Goal: Task Accomplishment & Management: Manage account settings

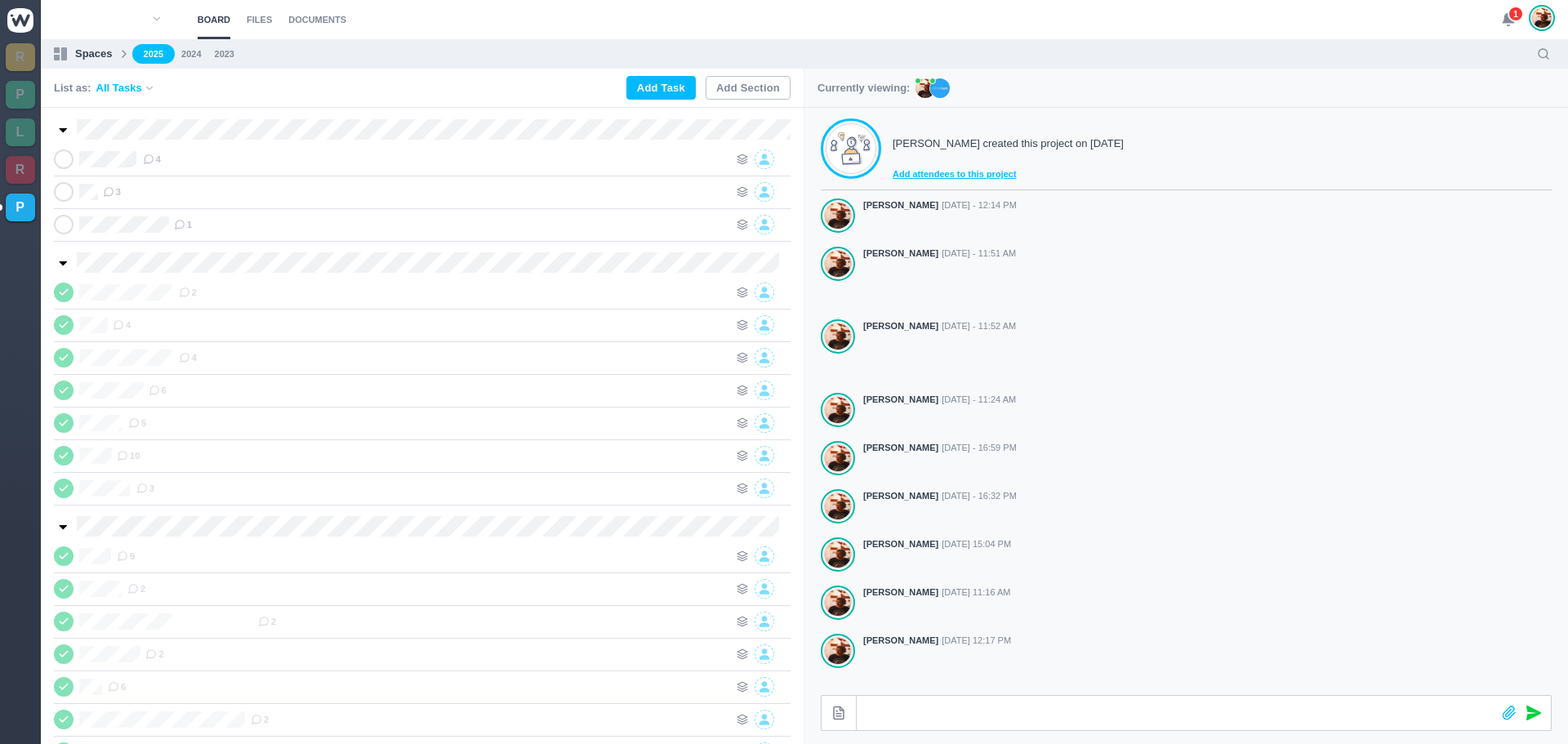
scroll to position [260, 0]
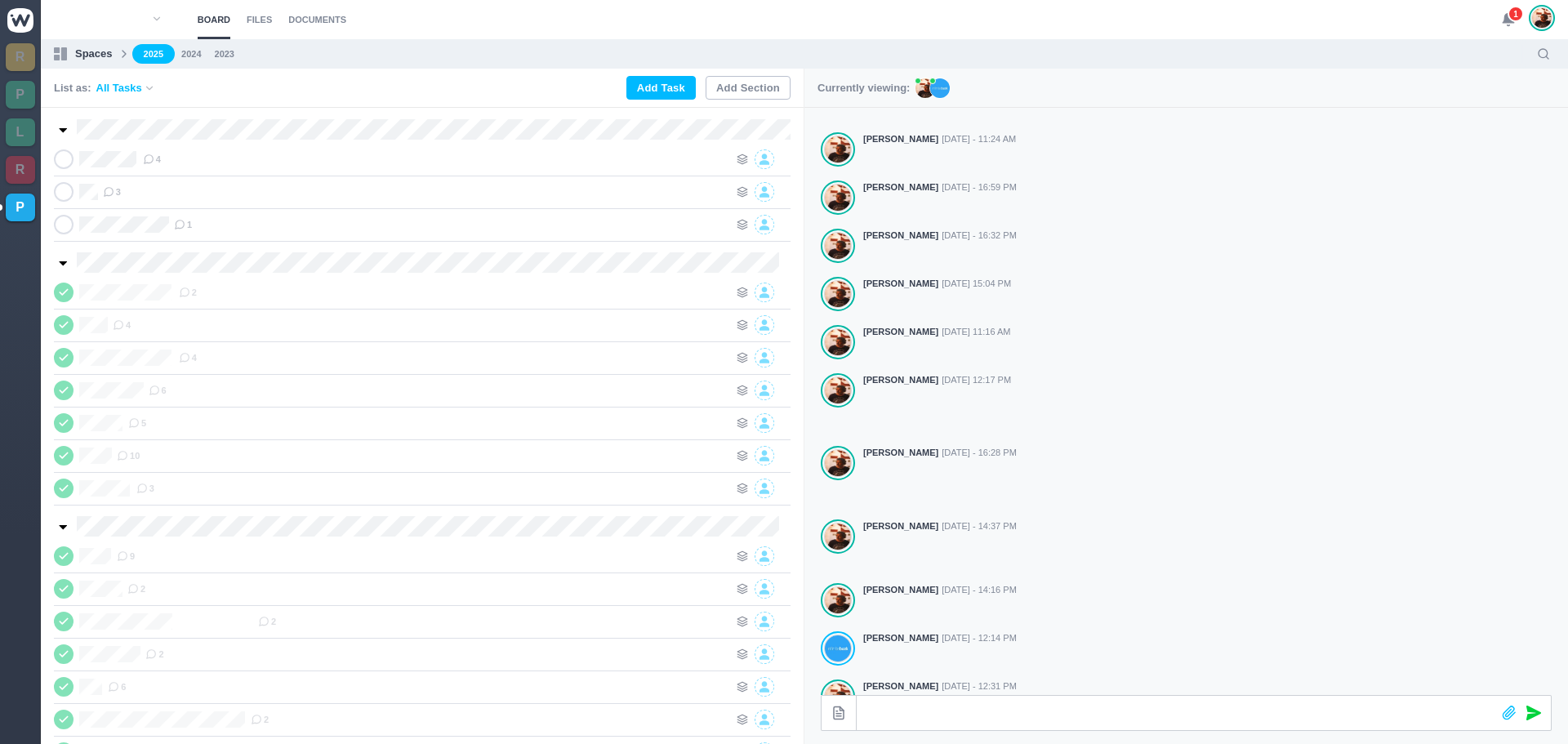
click at [1506, 13] on icon at bounding box center [1508, 20] width 15 height 15
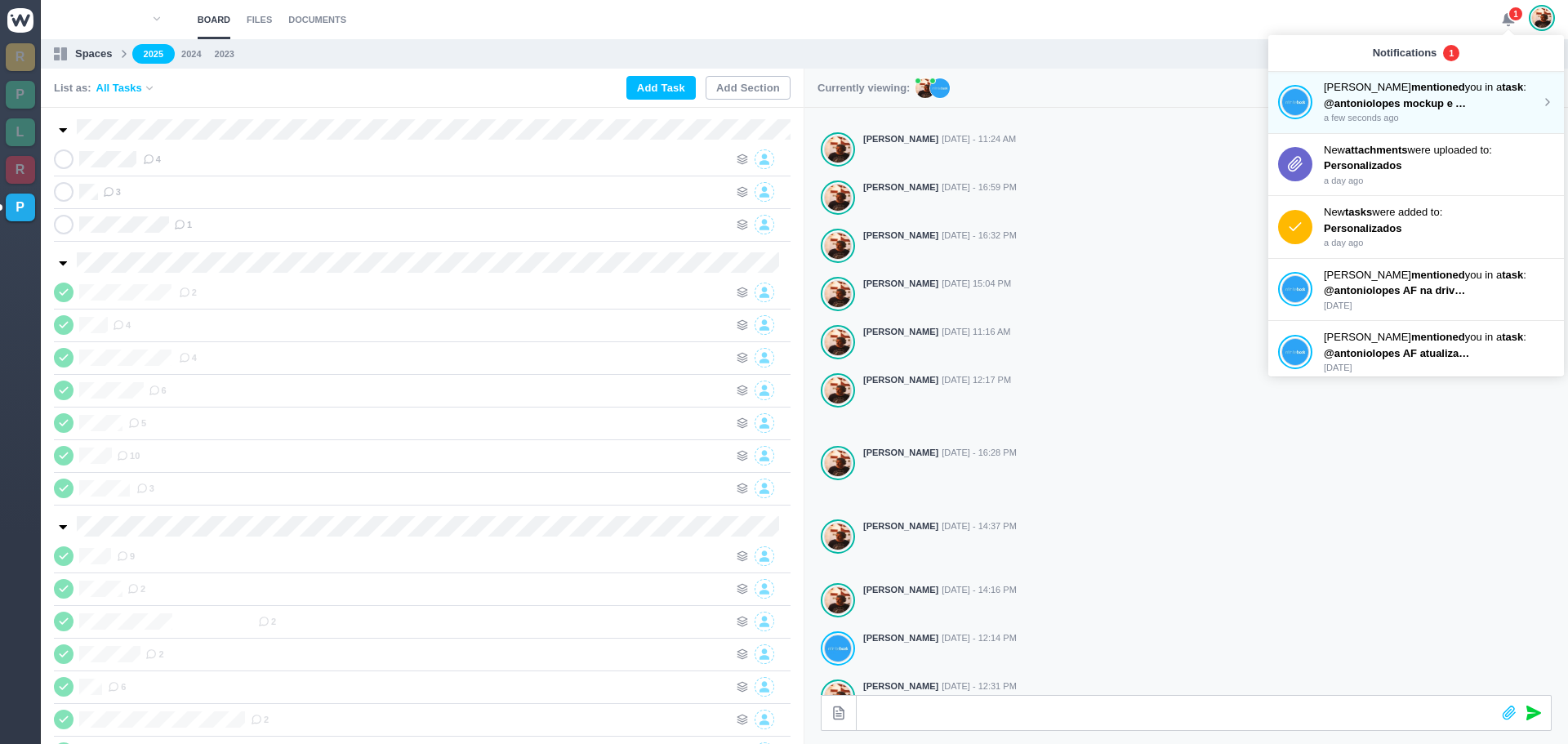
click at [1412, 89] on strong "mentioned" at bounding box center [1438, 87] width 54 height 12
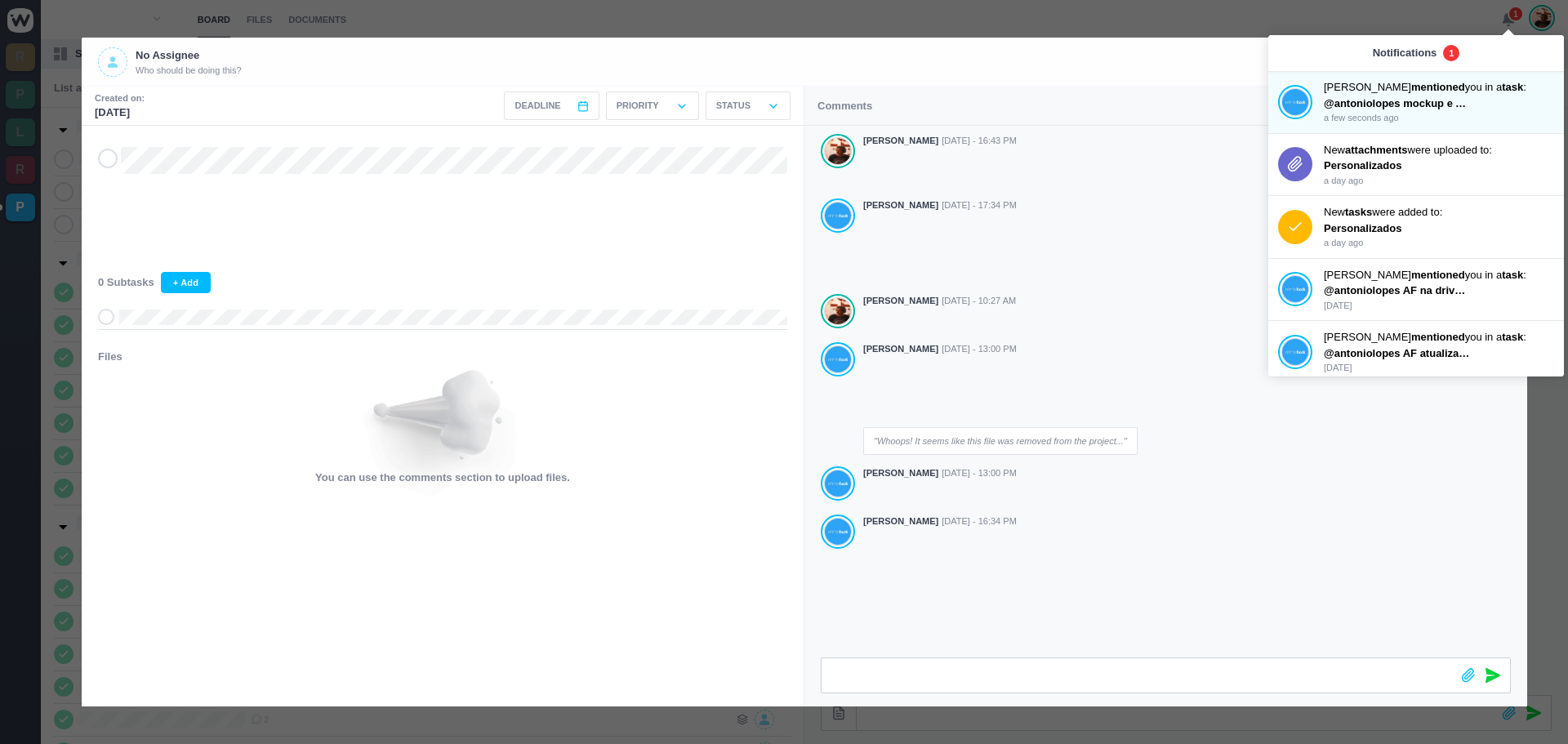
click at [101, 163] on icon at bounding box center [108, 159] width 13 height 12
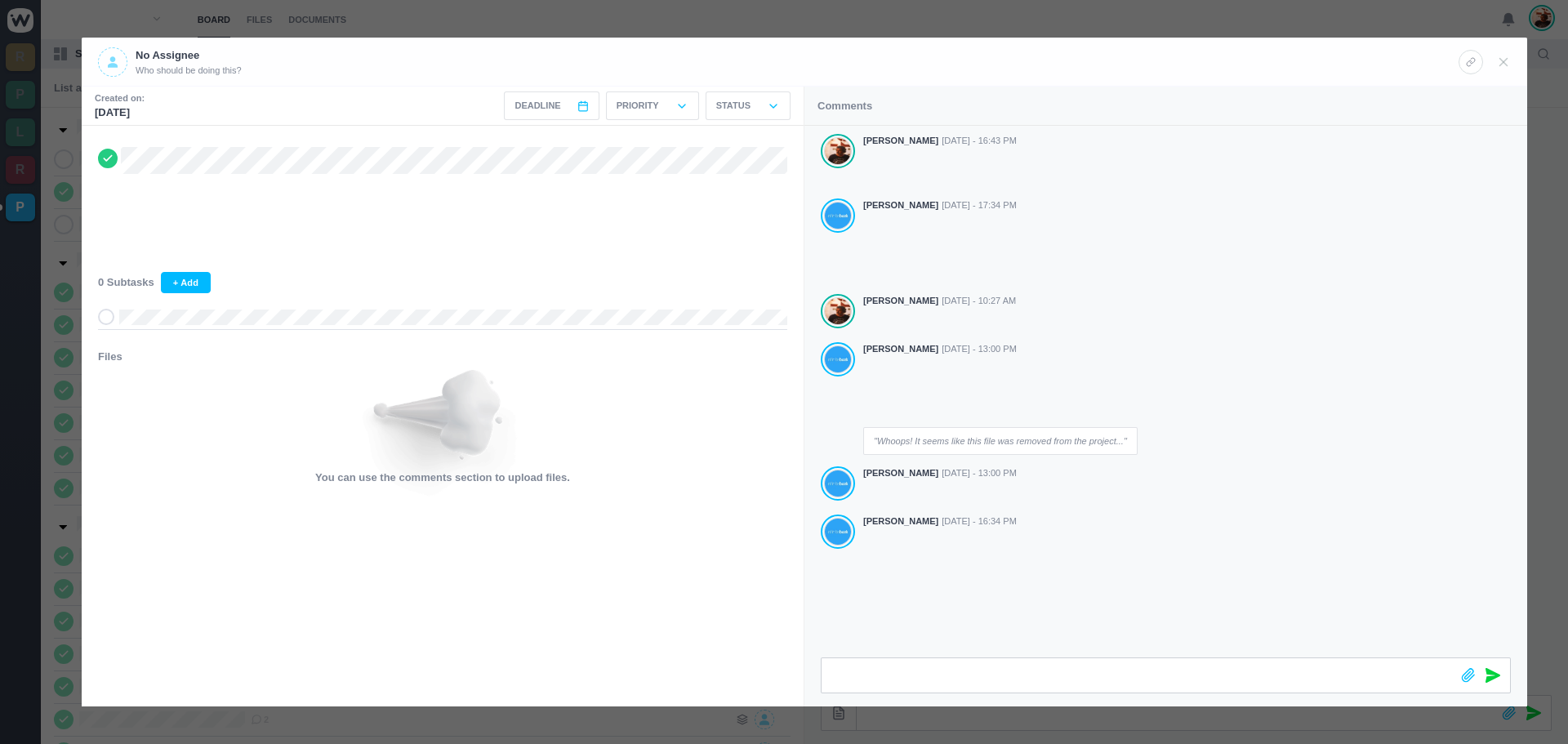
drag, startPoint x: 1485, startPoint y: 678, endPoint x: 1291, endPoint y: 651, distance: 195.9
click at [1292, 652] on div "Comments [PERSON_NAME] [DATE] - 16:43 PM [PERSON_NAME] [DATE] - 17:34 PM [PERSO…" at bounding box center [1166, 397] width 723 height 620
click at [1506, 55] on icon at bounding box center [1503, 62] width 15 height 15
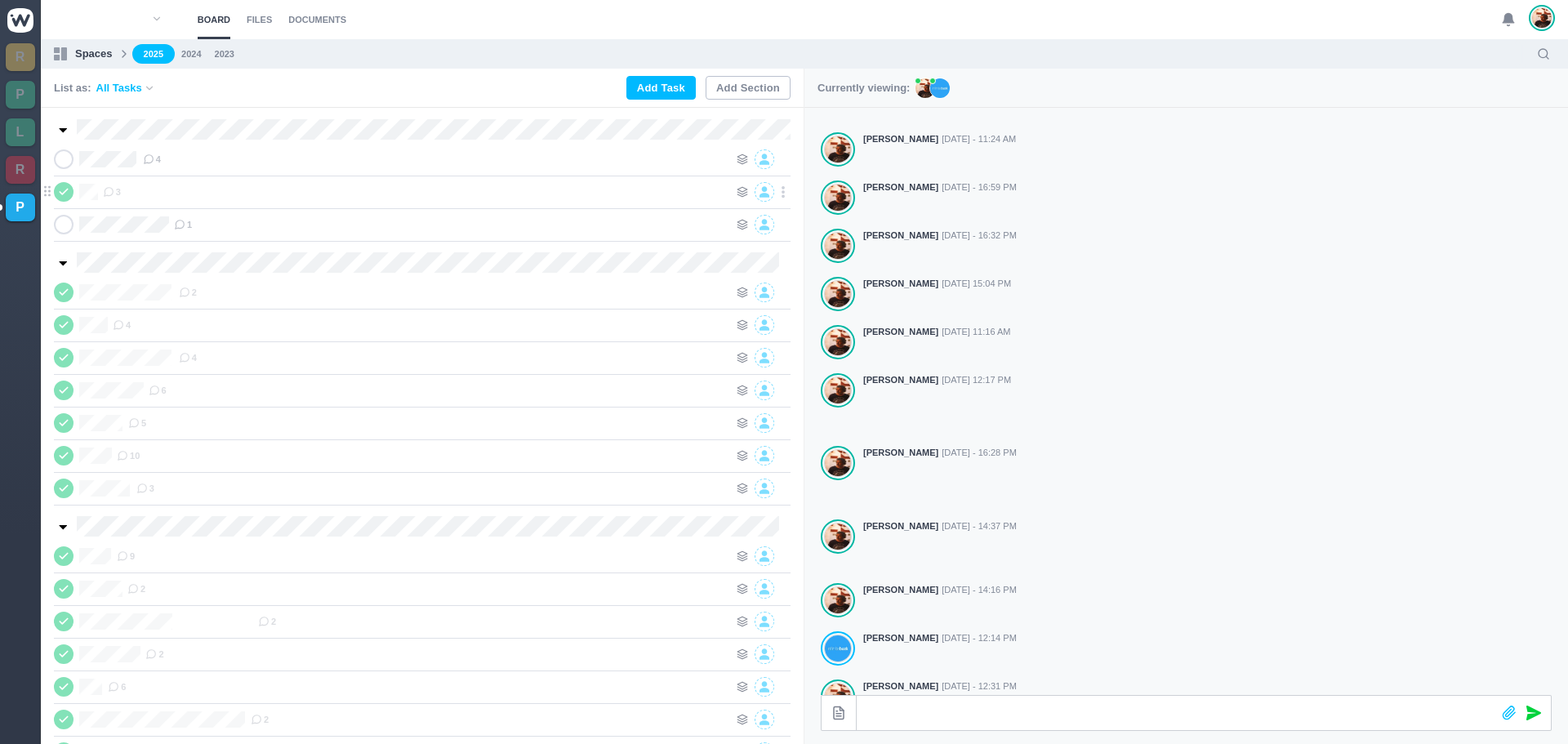
click at [69, 185] on span at bounding box center [64, 192] width 20 height 20
click at [244, 195] on div "3" at bounding box center [415, 192] width 626 height 20
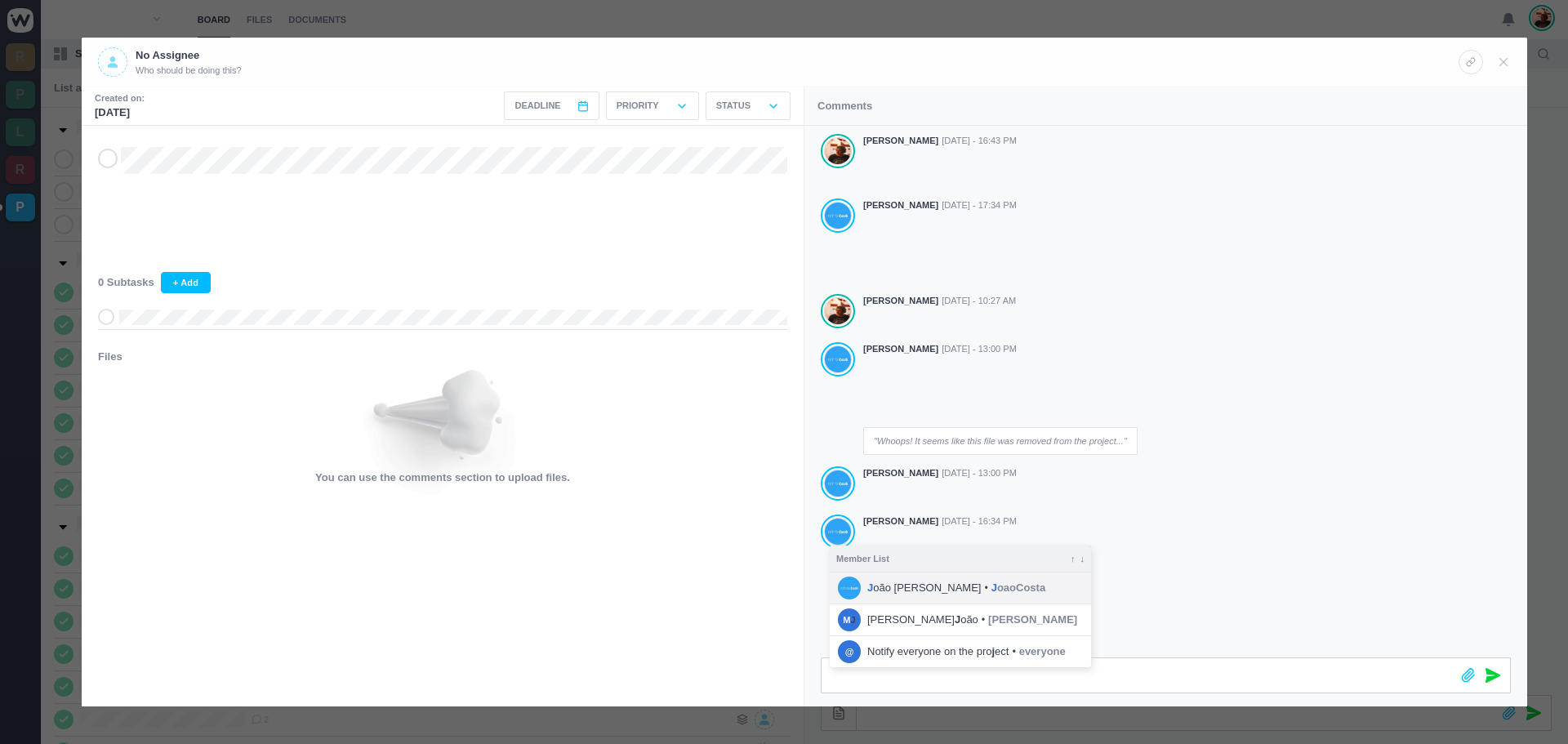
click at [915, 584] on span "J oão [PERSON_NAME]" at bounding box center [924, 588] width 113 height 17
click at [1495, 674] on icon at bounding box center [1494, 675] width 15 height 15
click at [1512, 59] on header "No Assignee Who should be doing this?" at bounding box center [805, 61] width 1446 height 49
click at [1503, 60] on use at bounding box center [1503, 61] width 7 height 7
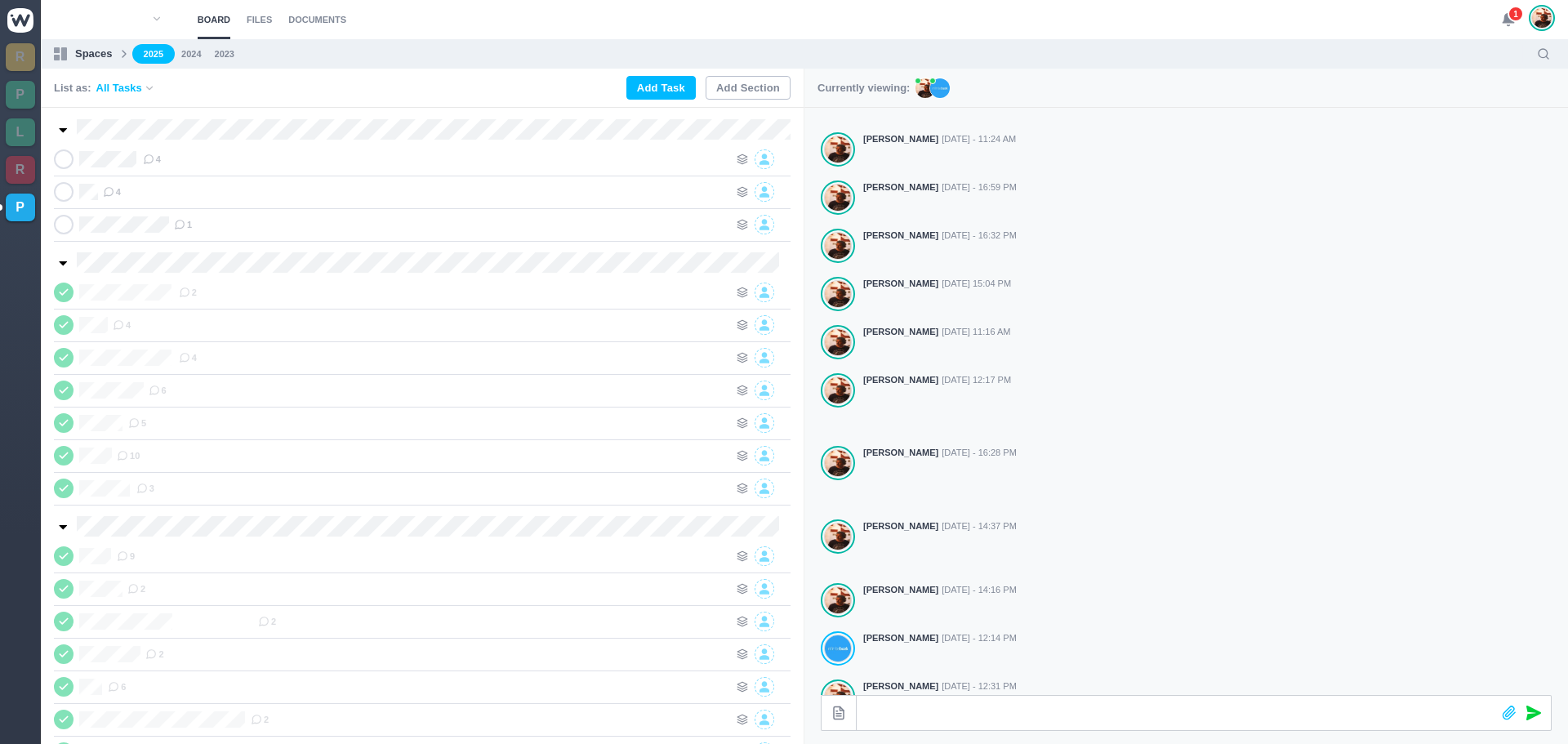
click at [1507, 7] on div "1" at bounding box center [1527, 19] width 54 height 39
click at [1509, 15] on span "1" at bounding box center [1516, 14] width 17 height 17
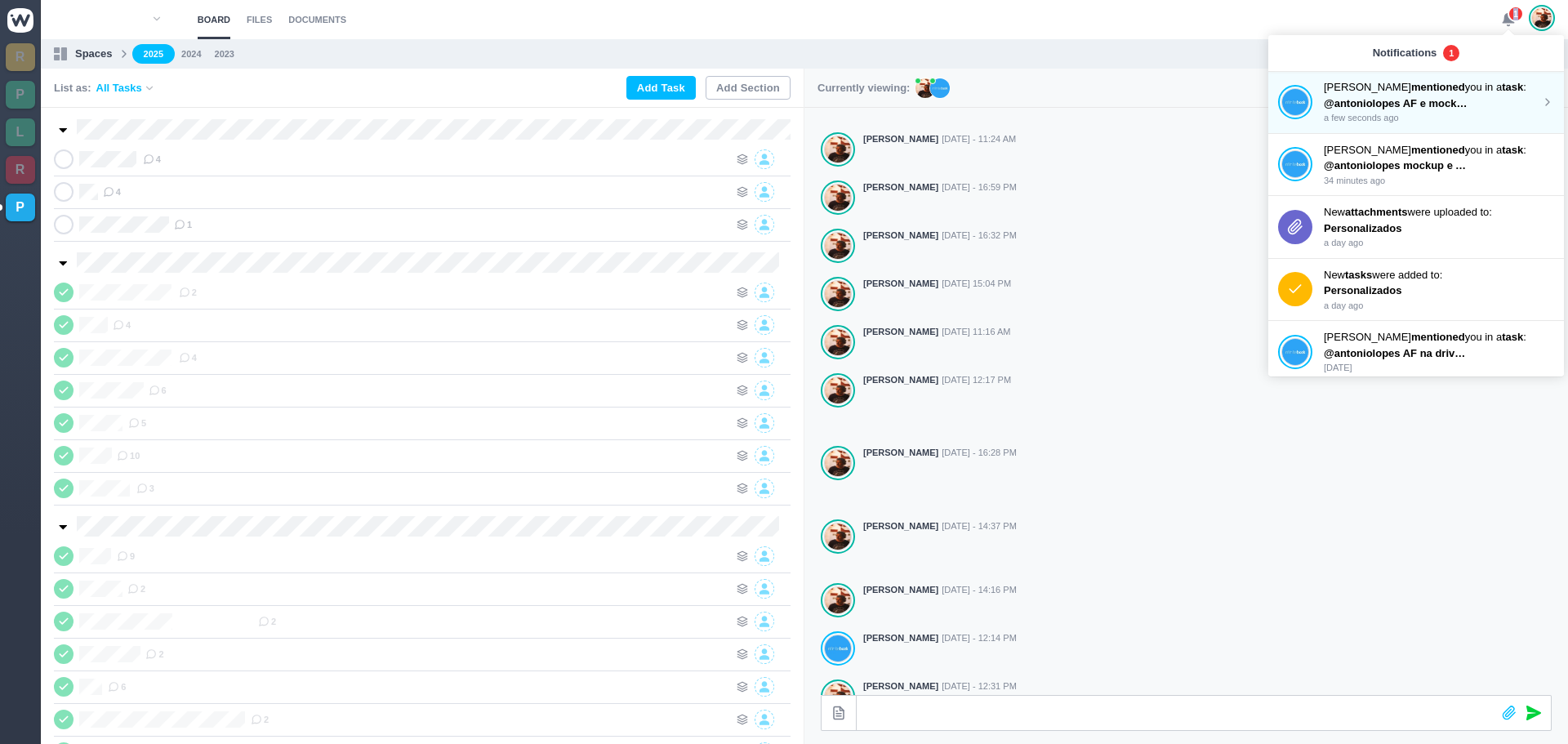
click at [1393, 108] on span "@antoniolopes AF e mockup atualizados na drive" at bounding box center [1449, 103] width 250 height 12
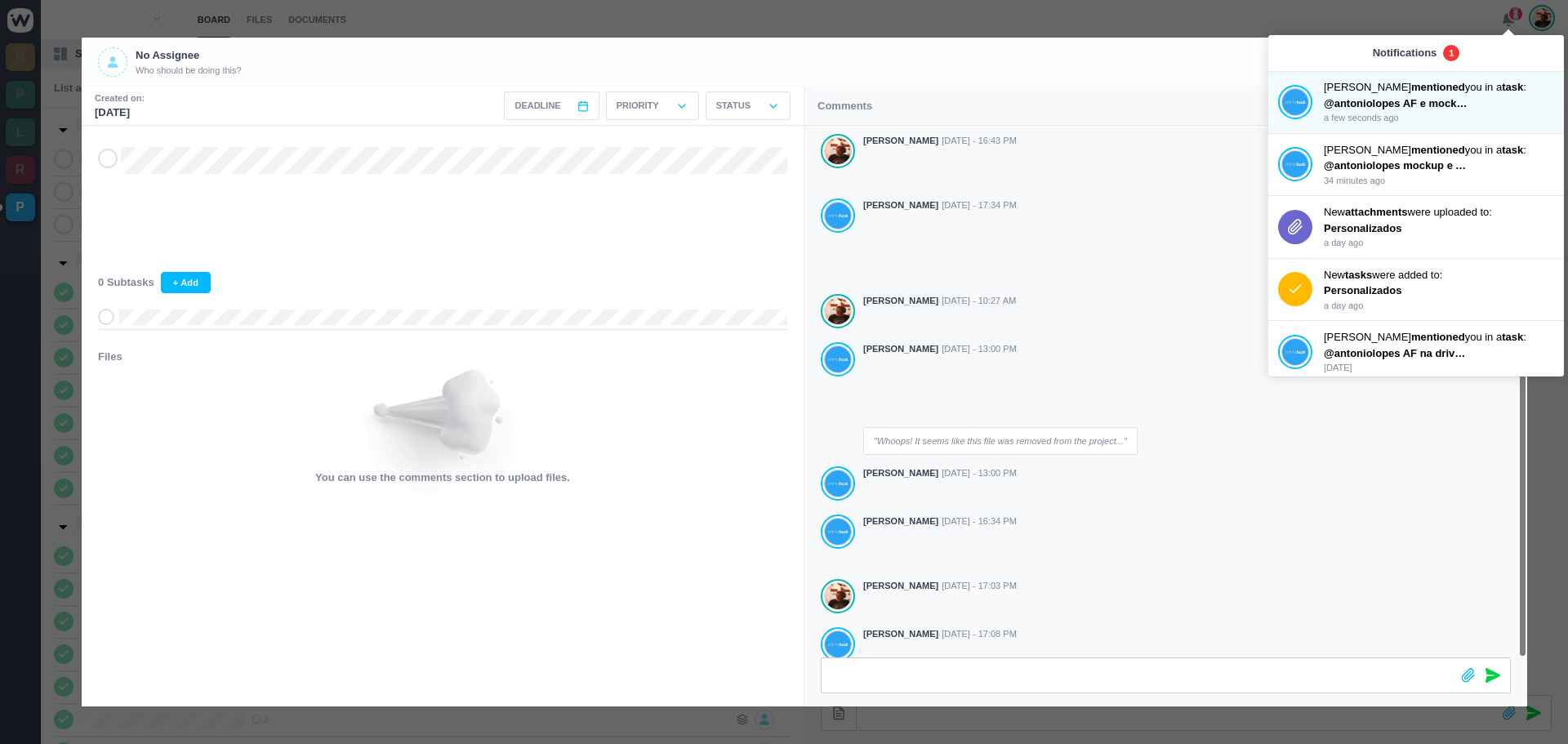
scroll to position [17, 0]
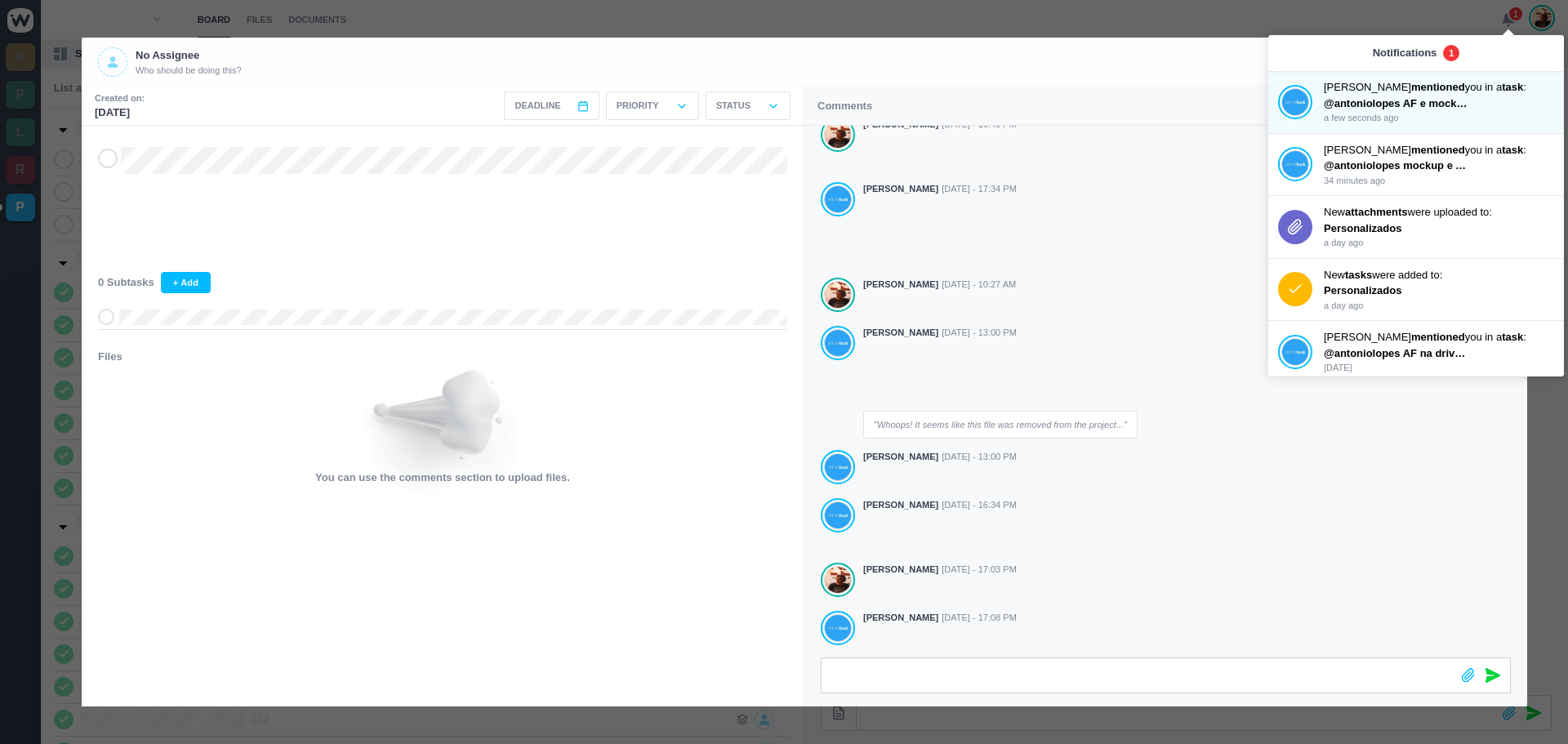
click at [103, 160] on icon at bounding box center [108, 159] width 13 height 12
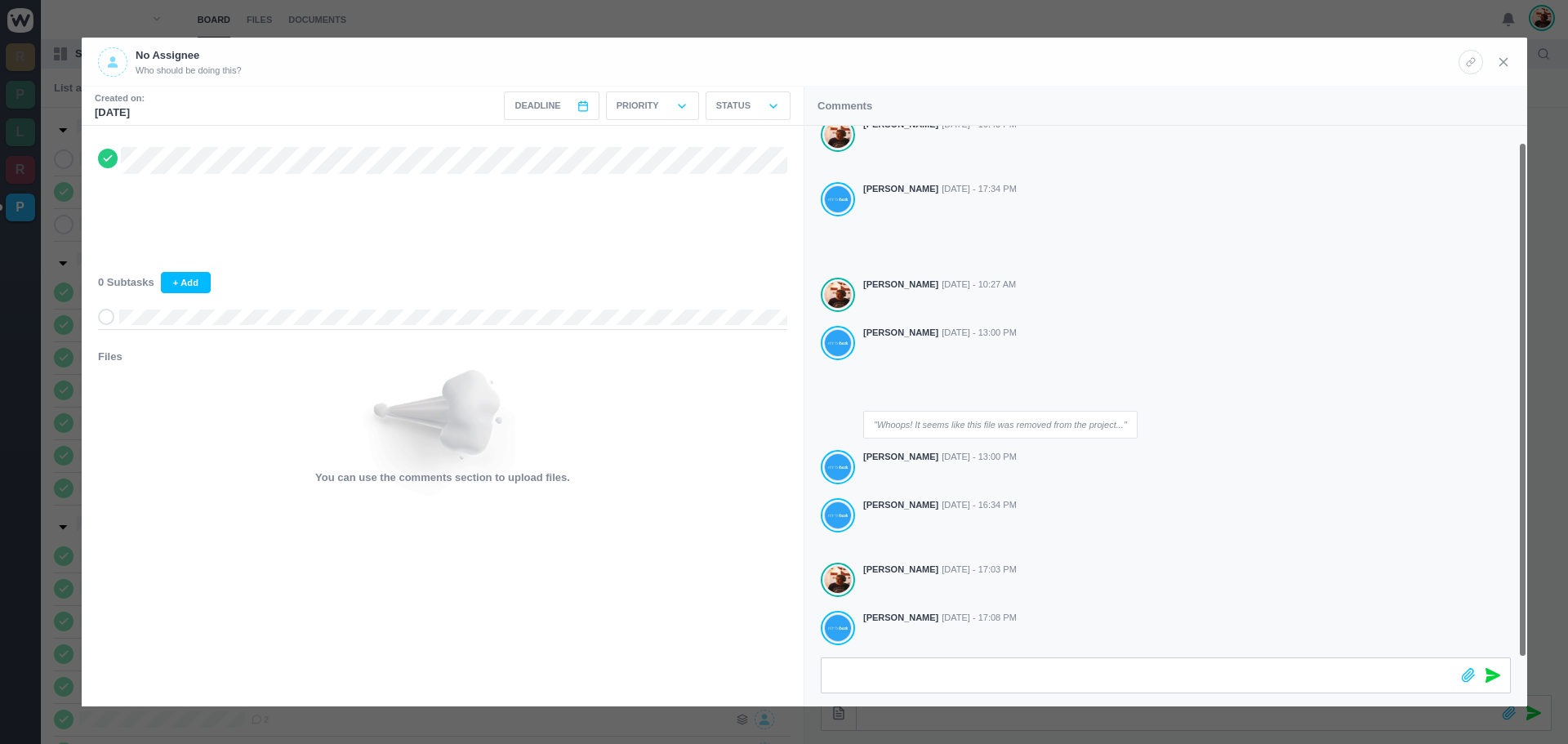
click at [1507, 64] on icon at bounding box center [1503, 62] width 15 height 15
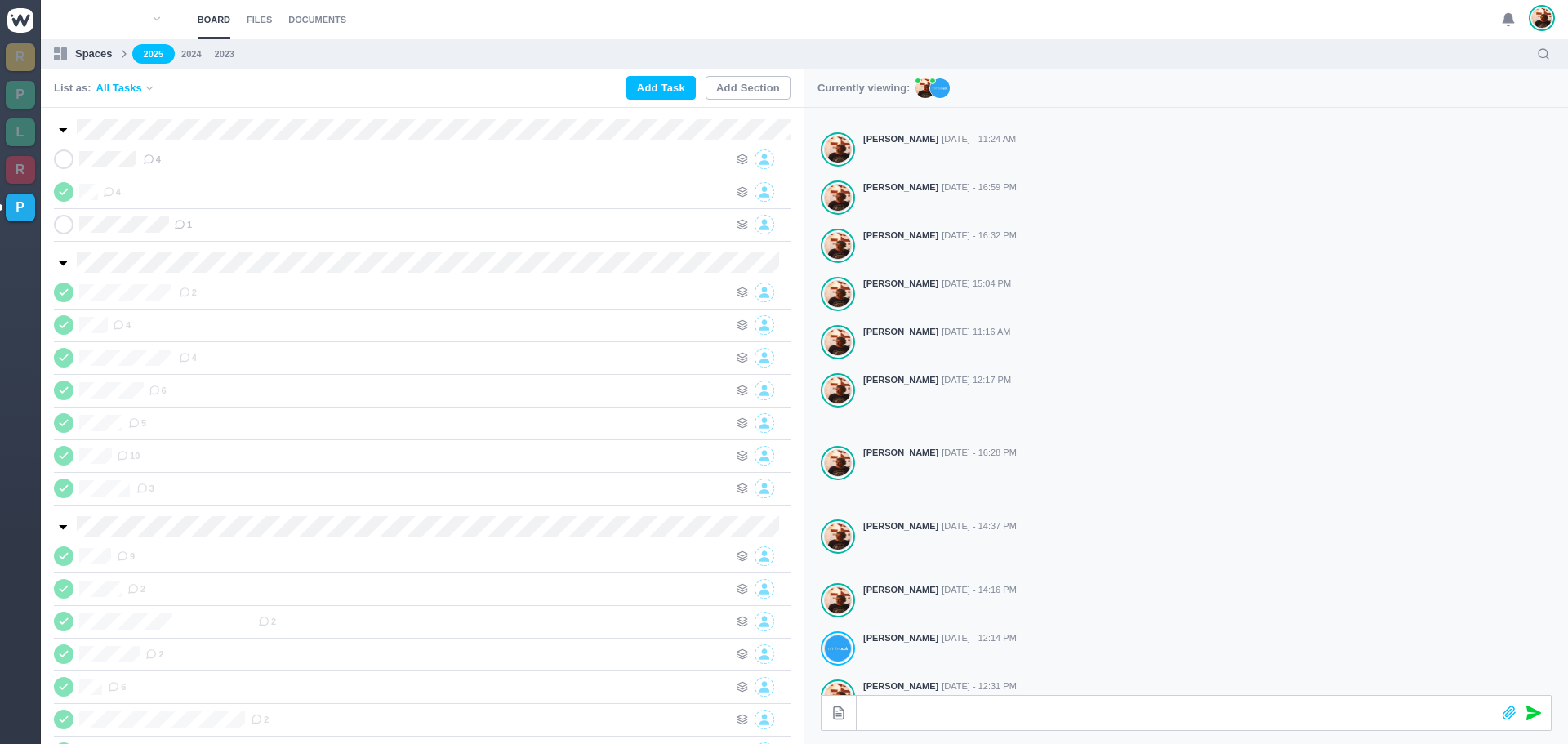
scroll to position [0, 0]
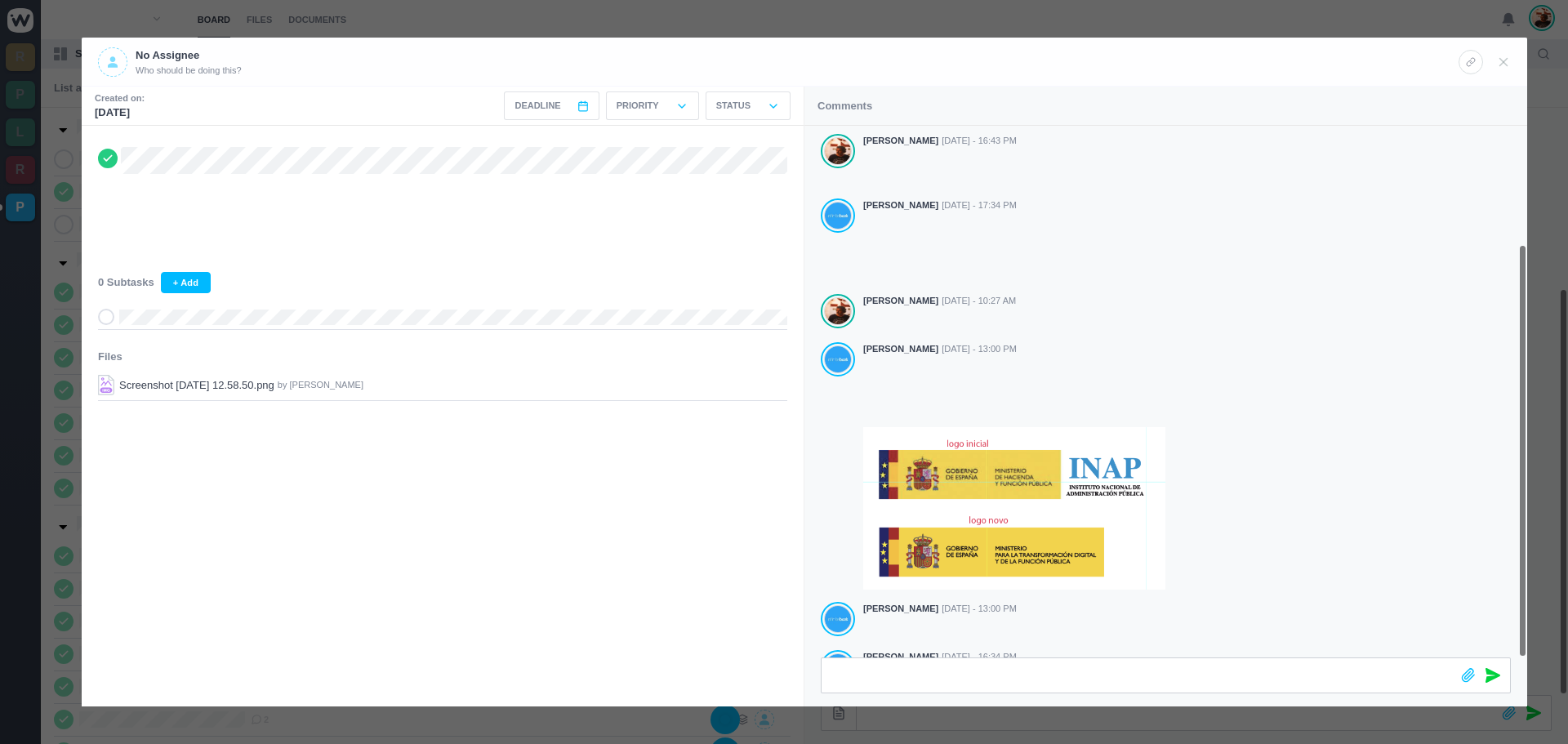
scroll to position [151, 0]
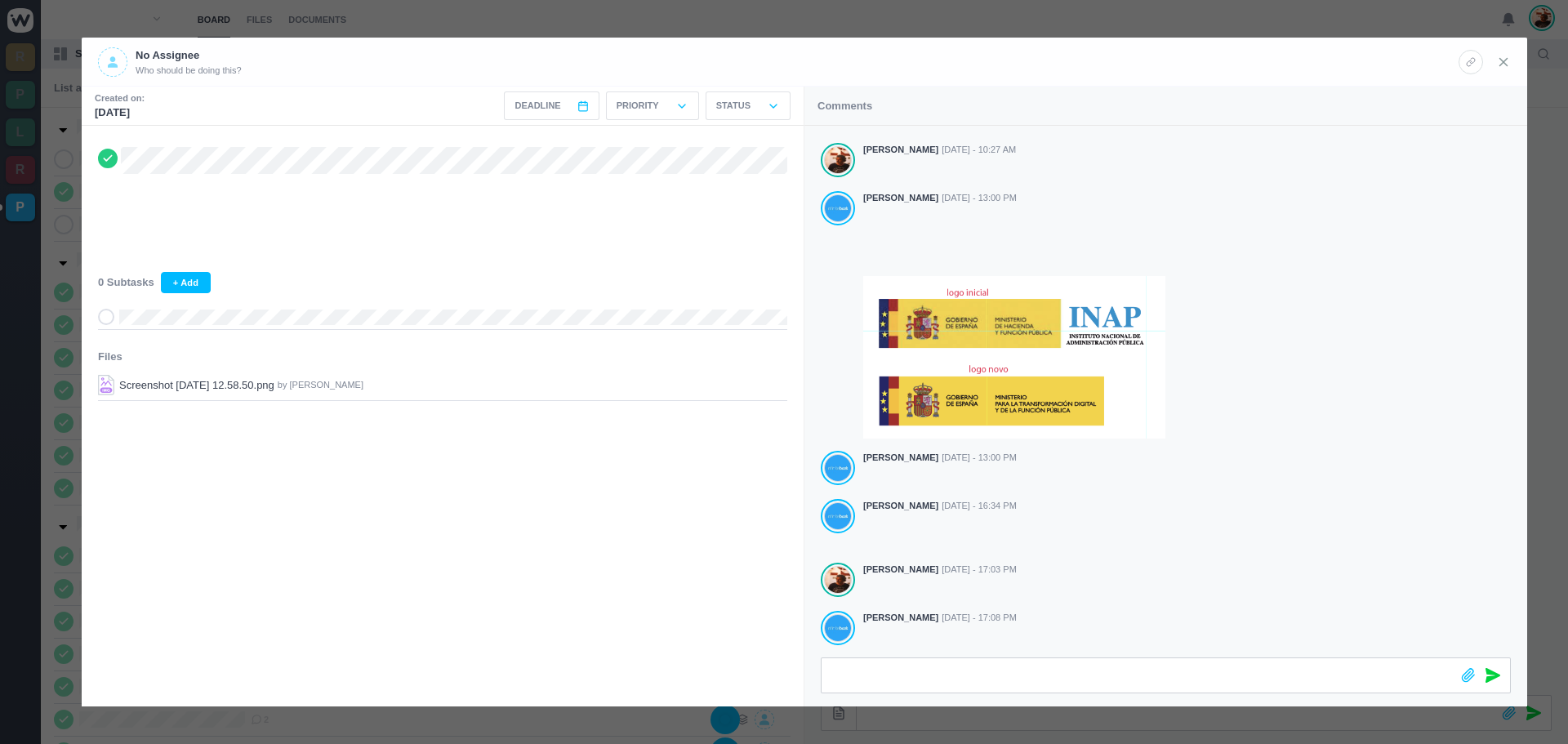
click at [1502, 57] on icon at bounding box center [1503, 62] width 15 height 15
